Goal: Task Accomplishment & Management: Manage account settings

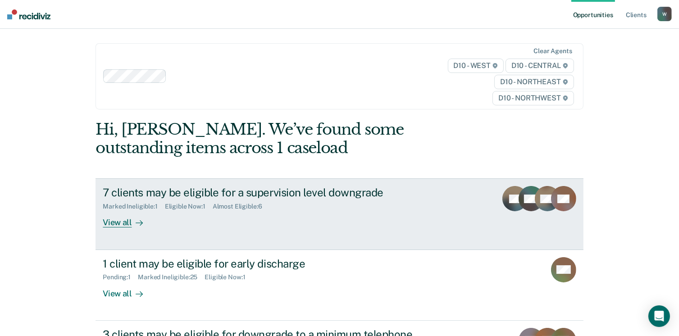
click at [136, 222] on icon at bounding box center [139, 222] width 7 height 7
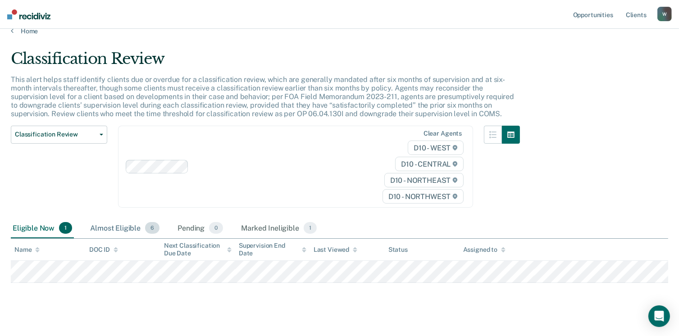
scroll to position [23, 0]
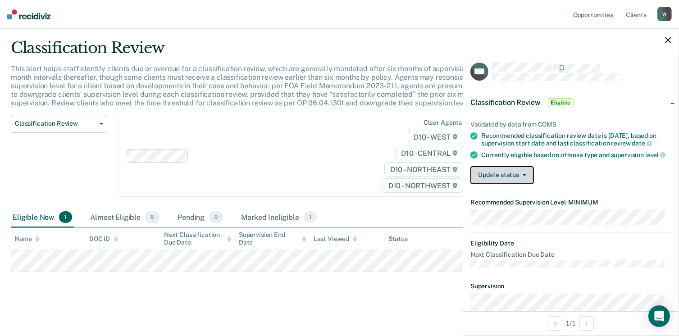
click at [514, 182] on button "Update status" at bounding box center [501, 175] width 63 height 18
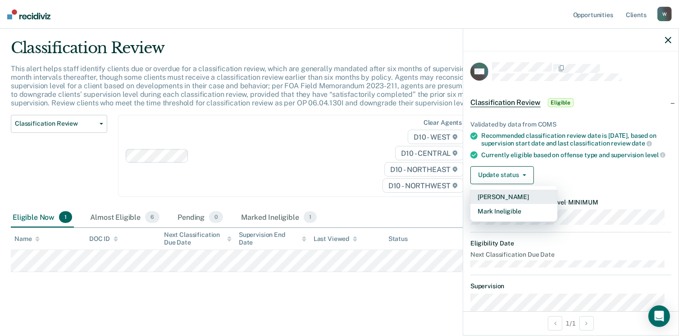
click at [503, 204] on button "[PERSON_NAME]" at bounding box center [513, 197] width 87 height 14
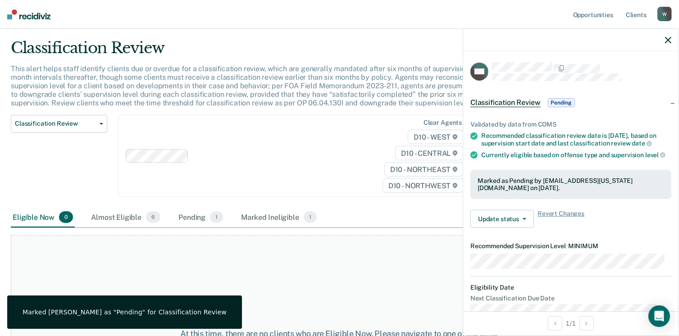
click at [250, 109] on div "This alert helps staff identify clients due or overdue for a classification rev…" at bounding box center [265, 89] width 509 height 50
click at [18, 19] on nav "Opportunities Client s [EMAIL_ADDRESS][US_STATE][DOMAIN_NAME] W Profile How it …" at bounding box center [339, 14] width 679 height 29
click at [35, 18] on img at bounding box center [28, 14] width 43 height 10
